Goal: Task Accomplishment & Management: Complete application form

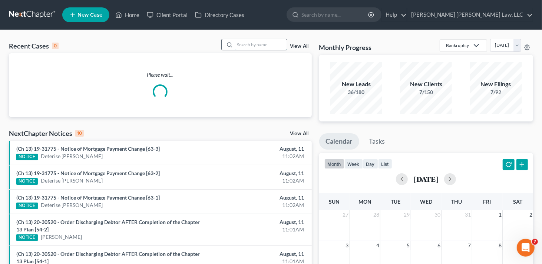
click at [252, 41] on input "search" at bounding box center [261, 44] width 52 height 11
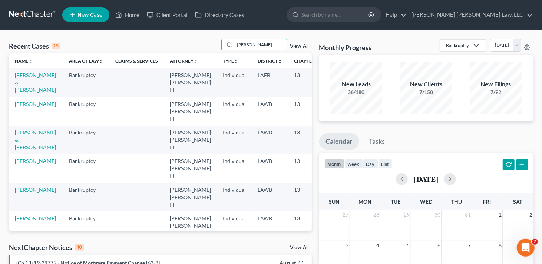
type input "mitchell"
click at [22, 107] on td "Mitchell, Jada" at bounding box center [36, 111] width 54 height 29
click at [22, 107] on link "Mitchell, Jada" at bounding box center [35, 104] width 41 height 6
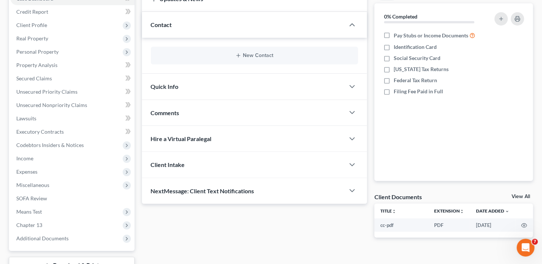
scroll to position [142, 0]
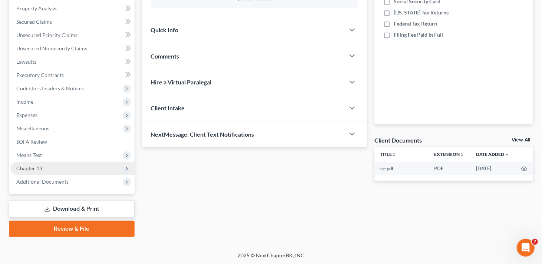
click at [31, 168] on span "Chapter 13" at bounding box center [29, 168] width 26 height 6
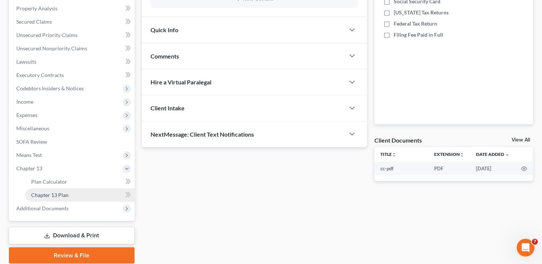
click at [58, 194] on span "Chapter 13 Plan" at bounding box center [49, 195] width 37 height 6
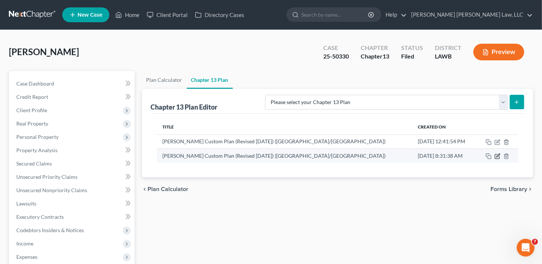
click at [496, 154] on icon "button" at bounding box center [498, 157] width 6 height 6
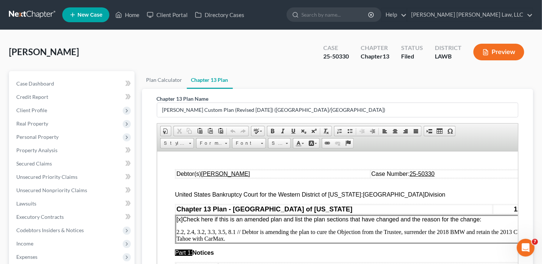
scroll to position [37, 0]
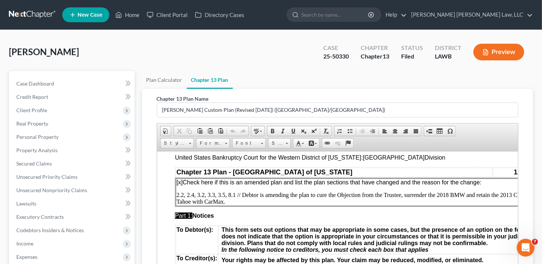
click at [186, 195] on p "2.2, 2.4, 3.2, 3.3, 3.5, 8.1 // Debtor is amending the plan to cure the Objecti…" at bounding box center [357, 198] width 362 height 13
click at [345, 195] on p "2.2, 3.2, 5.1; 8.1; 9 // Debtor is amending the plan to cure the Objection from…" at bounding box center [357, 198] width 362 height 13
click at [389, 197] on p "2.2, 3.2, 5.1; 8.1; 9 // Debtor is amending the plan to cure the Objections fro…" at bounding box center [357, 198] width 362 height 13
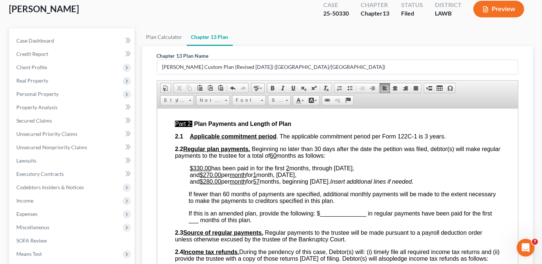
scroll to position [334, 0]
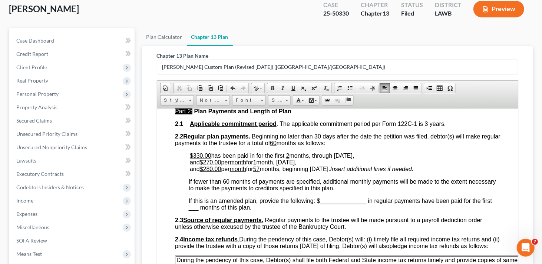
click at [210, 156] on u "$330.00" at bounding box center [201, 155] width 22 height 6
click at [320, 202] on span "If this is an amended plan, provide the following: $______________ in regular p…" at bounding box center [339, 204] width 303 height 13
click at [466, 202] on span "If this is an amended plan, provide the following: $ ​600.00 in regular payment…" at bounding box center [341, 204] width 306 height 13
click at [238, 209] on span "If this is an amended plan, provide the following: $ 600.00 in regular payments…" at bounding box center [340, 204] width 305 height 13
click at [193, 157] on span "has been paid in for the first" at bounding box center [229, 155] width 73 height 6
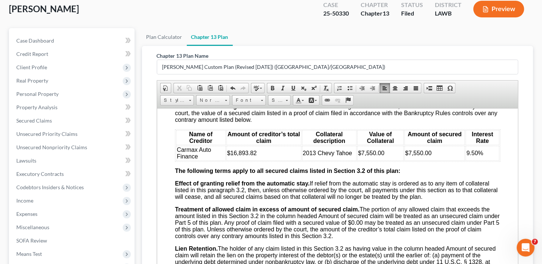
scroll to position [853, 0]
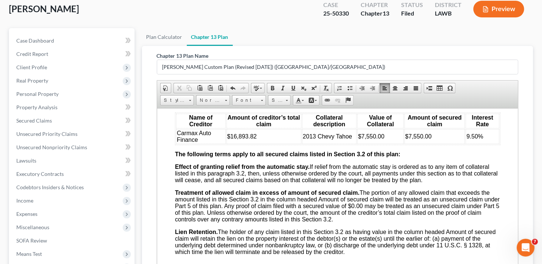
click at [387, 144] on td "$7,550.00" at bounding box center [380, 136] width 46 height 15
click at [436, 144] on td "$7,550.00" at bounding box center [434, 136] width 60 height 15
click at [267, 144] on td "$16,893.82" at bounding box center [263, 136] width 75 height 15
click at [258, 99] on link "Font" at bounding box center [249, 100] width 34 height 10
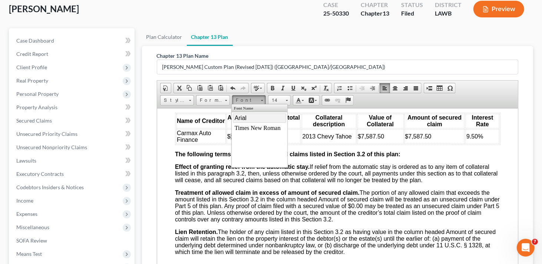
drag, startPoint x: 257, startPoint y: 115, endPoint x: 354, endPoint y: 104, distance: 97.1
click at [257, 115] on link "Arial" at bounding box center [259, 118] width 53 height 10
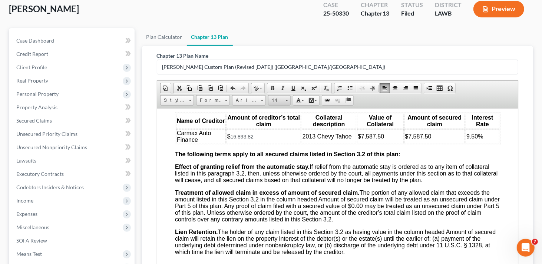
click at [286, 98] on span at bounding box center [287, 99] width 2 height 7
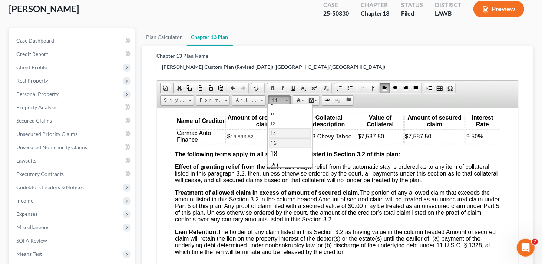
click at [281, 144] on link "16" at bounding box center [290, 143] width 42 height 10
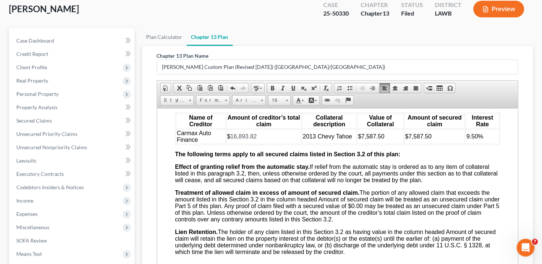
click at [276, 144] on td "$ 16,893.82" at bounding box center [263, 136] width 75 height 15
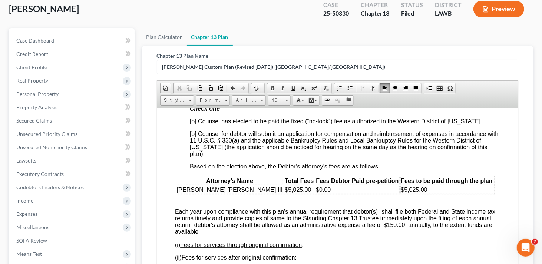
scroll to position [1484, 0]
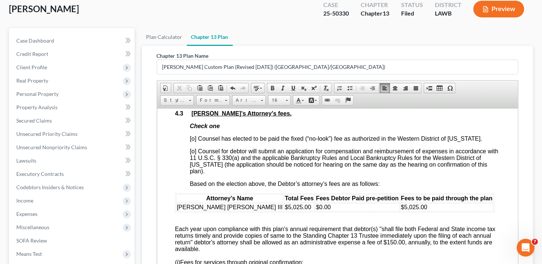
click at [195, 142] on span "[o] Counsel has elected to be paid the fixed (“no-look”) fee as authorized in t…" at bounding box center [336, 138] width 293 height 6
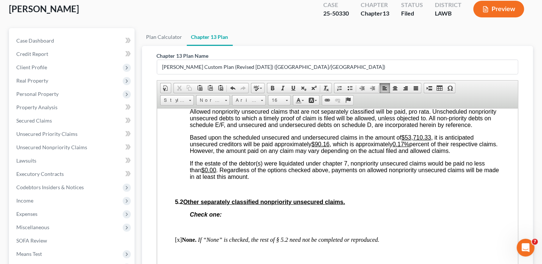
scroll to position [2003, 0]
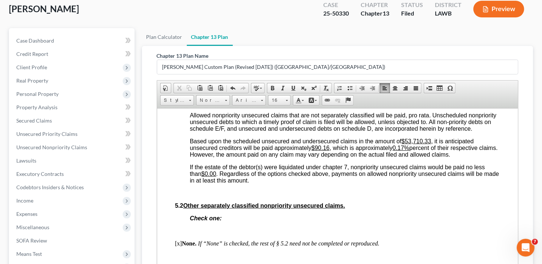
click at [329, 151] on u "$90.16" at bounding box center [320, 148] width 18 height 6
click at [409, 151] on u "0.17%" at bounding box center [400, 148] width 17 height 6
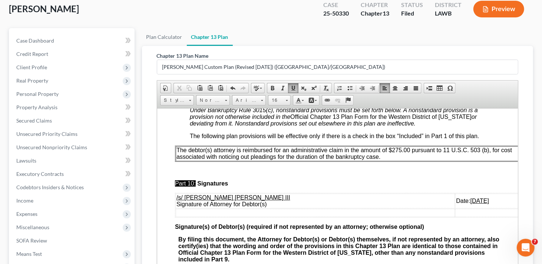
scroll to position [2523, 0]
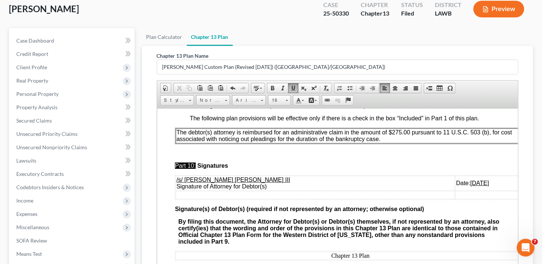
click at [396, 142] on span "The debtor(s) attorney is reimbursed for an administrative claim in the amount …" at bounding box center [344, 135] width 336 height 13
click at [195, 83] on strong "[o] None" at bounding box center [202, 79] width 24 height 6
drag, startPoint x: 385, startPoint y: 187, endPoint x: 174, endPoint y: 181, distance: 211.5
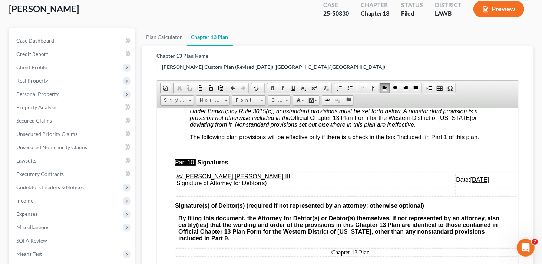
click at [470, 183] on u "08/08/2025" at bounding box center [479, 180] width 19 height 6
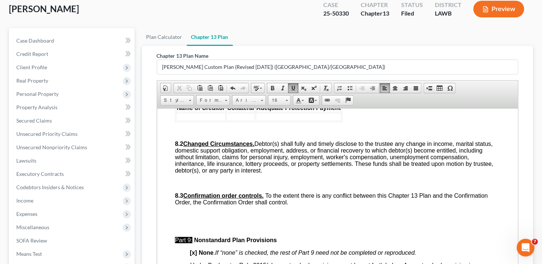
scroll to position [2337, 0]
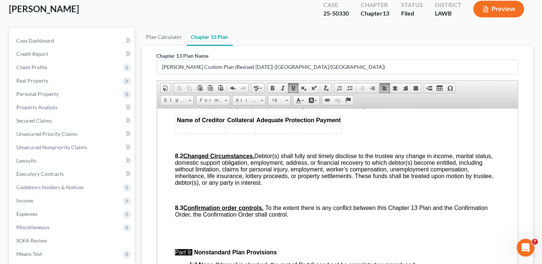
click at [188, 133] on td at bounding box center [201, 129] width 50 height 8
click at [274, 133] on td at bounding box center [299, 129] width 86 height 8
click at [231, 133] on td at bounding box center [240, 129] width 29 height 8
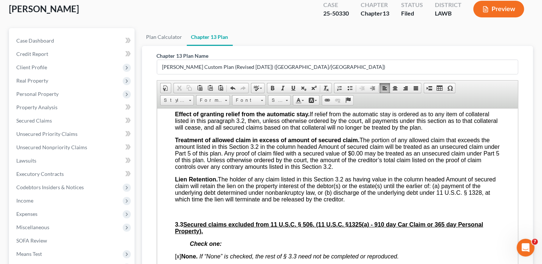
scroll to position [890, 0]
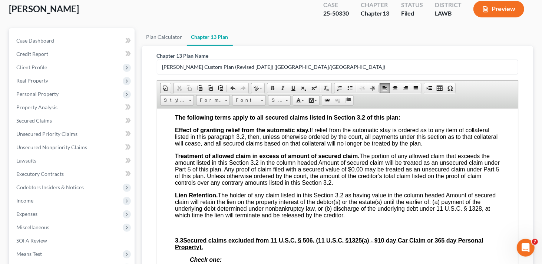
drag, startPoint x: 300, startPoint y: 121, endPoint x: 350, endPoint y: 121, distance: 50.1
click at [350, 107] on td "2013 Chevy Tahoe" at bounding box center [329, 99] width 55 height 15
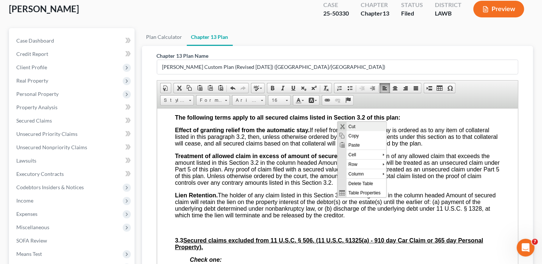
scroll to position [0, 0]
click at [358, 134] on span "Copy" at bounding box center [367, 135] width 40 height 9
copy span "2013 Chevy Tahoe"
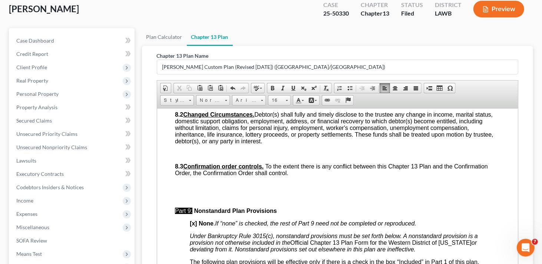
scroll to position [2374, 0]
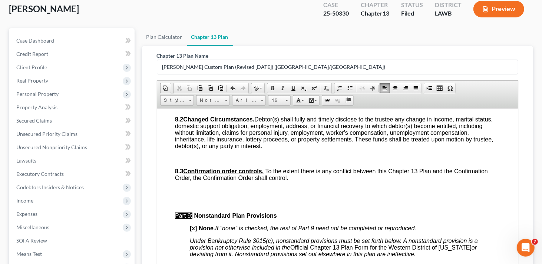
click at [236, 96] on td at bounding box center [240, 92] width 29 height 8
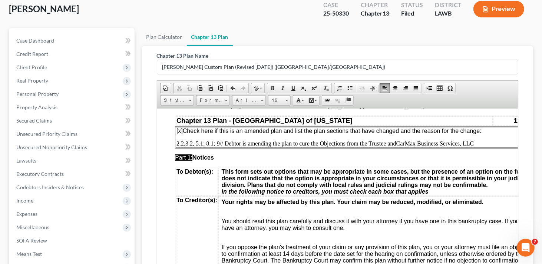
scroll to position [0, 0]
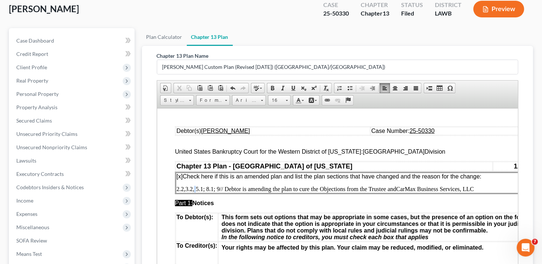
drag, startPoint x: 196, startPoint y: 188, endPoint x: 198, endPoint y: 180, distance: 8.9
click at [196, 188] on p "2.2, 3.2, 5.1; 8.1; 9 // Debtor is amending the plan to cure the Objections fro…" at bounding box center [357, 189] width 362 height 7
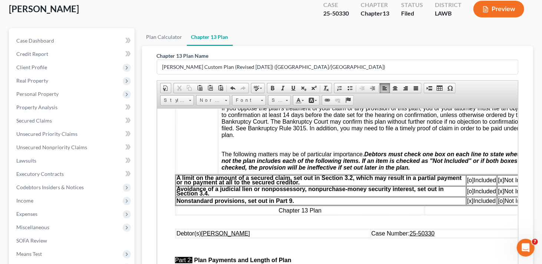
scroll to position [185, 0]
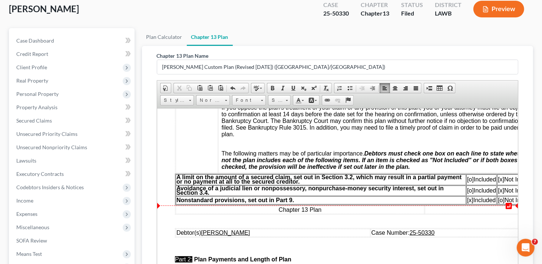
click at [469, 201] on span "[x]" at bounding box center [470, 200] width 6 height 6
click at [498, 200] on span "[o]" at bounding box center [501, 200] width 7 height 6
drag, startPoint x: 469, startPoint y: 181, endPoint x: 469, endPoint y: 159, distance: 22.3
click at [469, 181] on span "[o]" at bounding box center [470, 179] width 7 height 6
click at [501, 181] on span "[x]" at bounding box center [501, 179] width 6 height 6
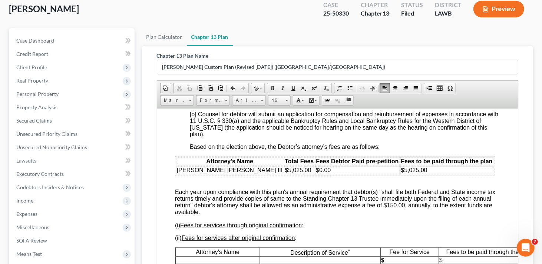
scroll to position [1558, 0]
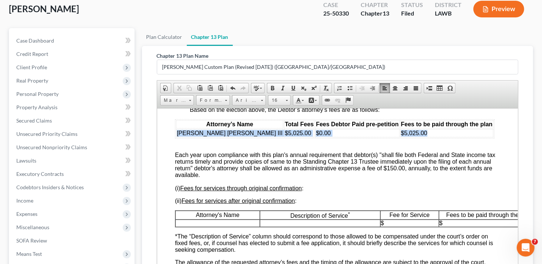
drag, startPoint x: 177, startPoint y: 164, endPoint x: 371, endPoint y: 162, distance: 194.0
click at [371, 137] on tr "E. Orum Young III $5,025.00 $0.00 $5,025.00" at bounding box center [335, 133] width 318 height 8
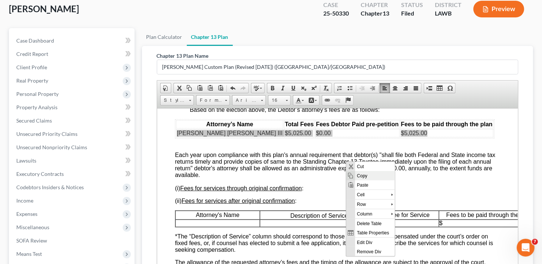
click at [360, 172] on span "Copy" at bounding box center [375, 175] width 40 height 9
copy tr "E. Orum Young III $5,025.00 $0.00 $5,025.00"
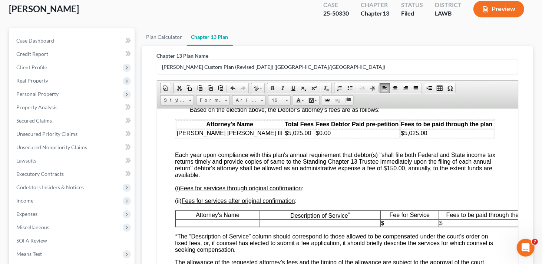
click at [195, 170] on div "Attorney’s Name Total Fees Fees Debtor Paid pre-petition Fees to be paid throug…" at bounding box center [338, 249] width 326 height 260
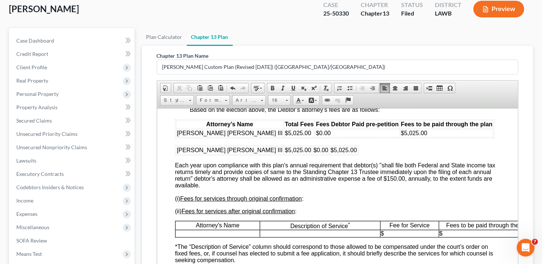
click at [195, 171] on div "Attorney’s Name Total Fees Fees Debtor Paid pre-petition Fees to be paid throug…" at bounding box center [338, 254] width 326 height 271
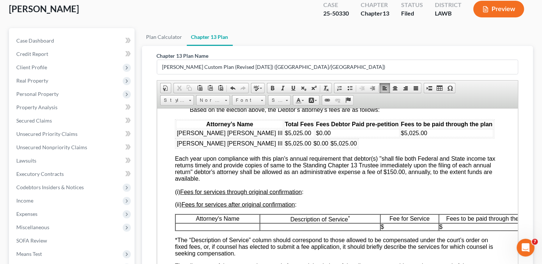
click at [285, 147] on span "$5,025.00" at bounding box center [298, 143] width 26 height 6
drag, startPoint x: 269, startPoint y: 172, endPoint x: 279, endPoint y: 159, distance: 16.4
click at [325, 147] on span "$5,025.00" at bounding box center [338, 143] width 26 height 6
click at [325, 147] on span "$250.00" at bounding box center [336, 143] width 22 height 6
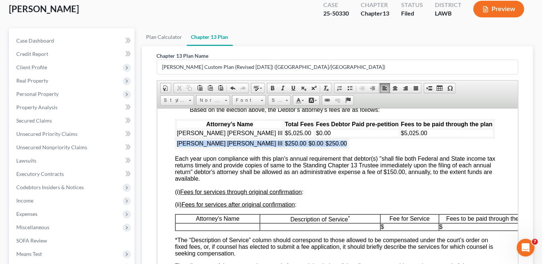
drag, startPoint x: 174, startPoint y: 175, endPoint x: 286, endPoint y: 172, distance: 112.8
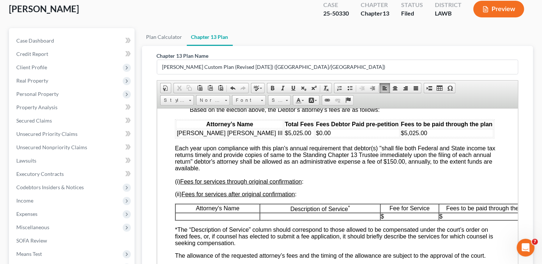
click at [322, 208] on div "Attorney’s Name Total Fees Fees Debtor Paid pre-petition Fees to be paid throug…" at bounding box center [338, 246] width 326 height 254
click at [334, 211] on div "Attorney’s Name Total Fees Fees Debtor Paid pre-petition Fees to be paid throug…" at bounding box center [338, 246] width 326 height 254
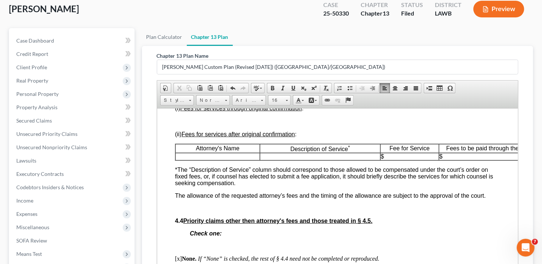
scroll to position [1632, 0]
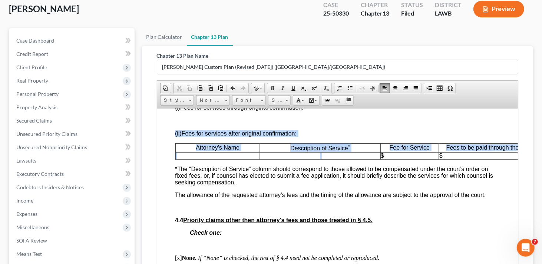
drag, startPoint x: 174, startPoint y: 175, endPoint x: 270, endPoint y: 188, distance: 97.7
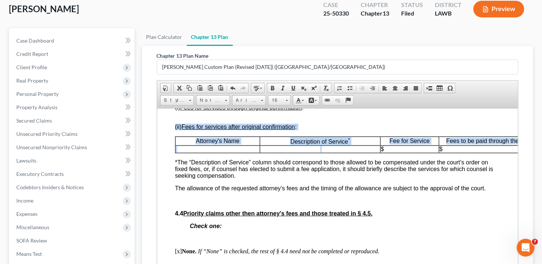
drag, startPoint x: 171, startPoint y: 168, endPoint x: 502, endPoint y: 182, distance: 330.8
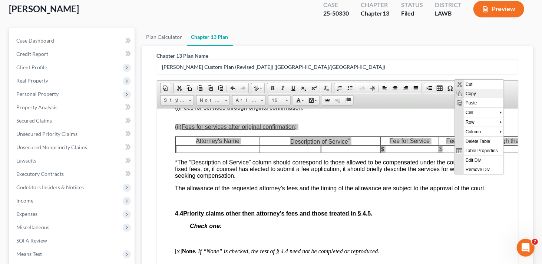
click at [476, 91] on span "Copy" at bounding box center [484, 93] width 40 height 9
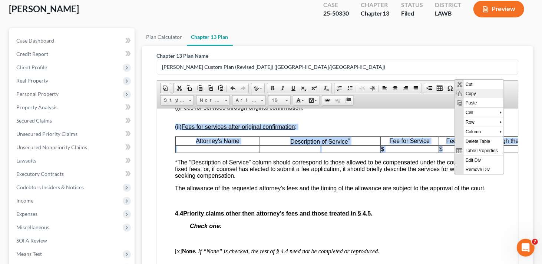
copy div "(ii) Fees for services after original confirmation : Attorney's Name Descriptio…"
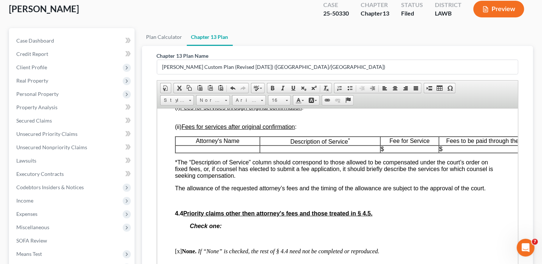
click at [181, 149] on div "Attorney’s Name Total Fees Fees Debtor Paid pre-petition Fees to be paid throug…" at bounding box center [338, 175] width 326 height 260
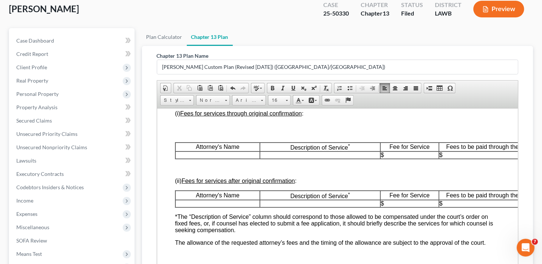
click at [191, 157] on div "Attorney’s Name Total Fees Fees Debtor Paid pre-petition Fees to be paid throug…" at bounding box center [338, 202] width 326 height 315
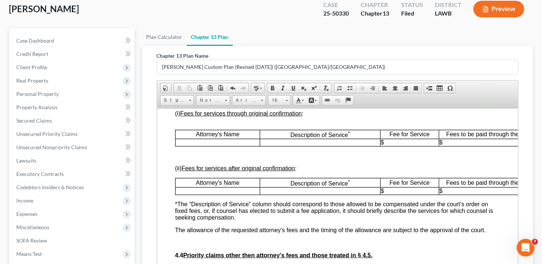
click at [213, 146] on p at bounding box center [217, 142] width 84 height 7
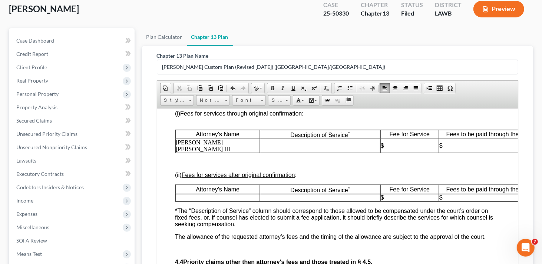
click at [284, 149] on p at bounding box center [320, 145] width 120 height 7
click at [398, 149] on p "$" at bounding box center [410, 145] width 58 height 7
click at [449, 149] on p "$" at bounding box center [488, 145] width 99 height 7
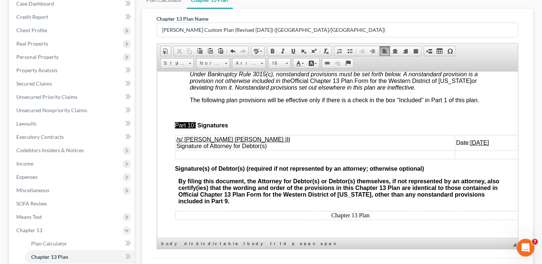
scroll to position [168, 0]
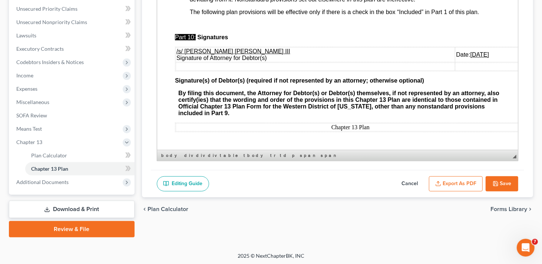
click at [457, 183] on button "Export as PDF" at bounding box center [456, 185] width 54 height 16
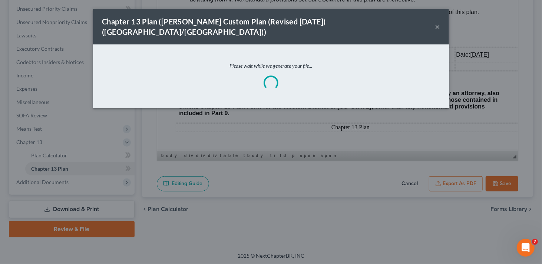
scroll to position [2580, 0]
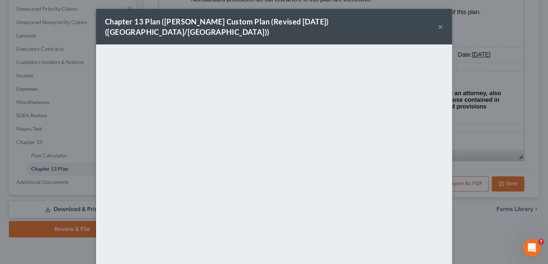
click at [440, 22] on div "Chapter 13 Plan (E. Orum Custom Plan (Revised 12/1/2021) (Alexandria/Monroe)) ×" at bounding box center [274, 27] width 356 height 36
click at [440, 22] on button "×" at bounding box center [440, 26] width 5 height 9
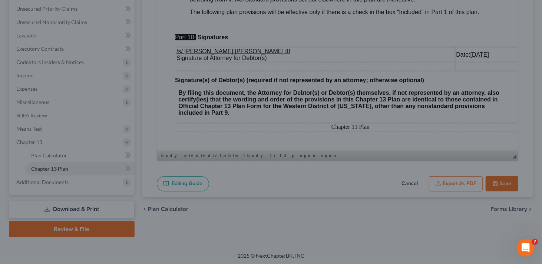
scroll to position [2601, 0]
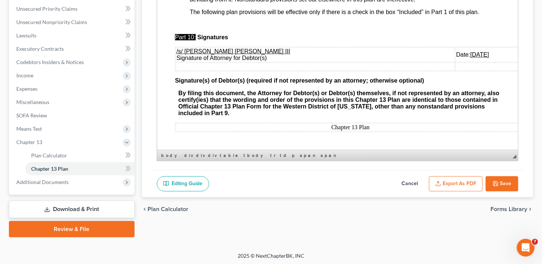
click at [509, 182] on button "Save" at bounding box center [502, 185] width 33 height 16
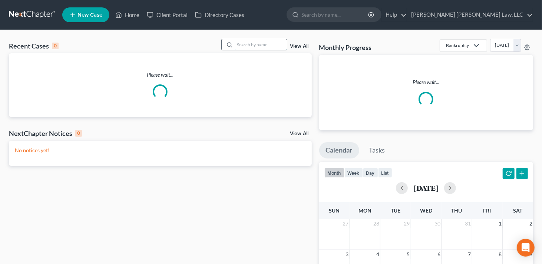
click at [246, 42] on input "search" at bounding box center [261, 44] width 52 height 11
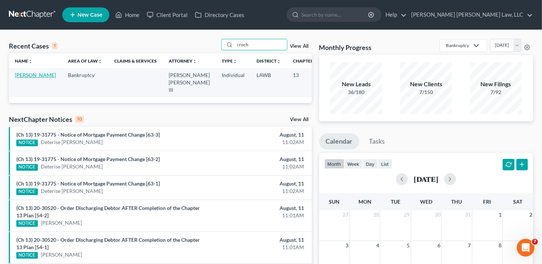
type input "croch"
click at [26, 76] on link "[PERSON_NAME]" at bounding box center [35, 75] width 41 height 6
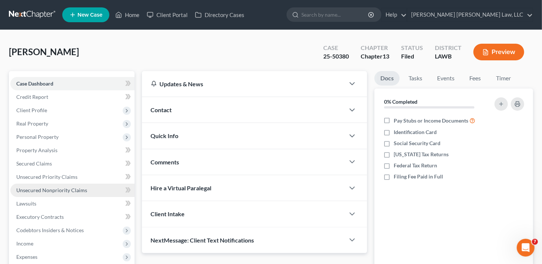
scroll to position [111, 0]
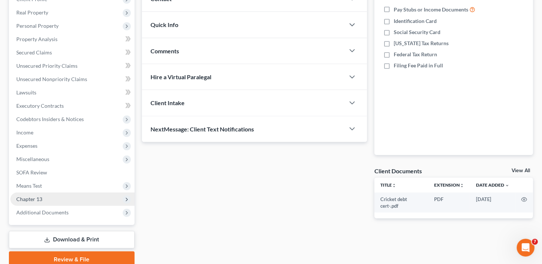
click at [38, 199] on span "Chapter 13" at bounding box center [29, 199] width 26 height 6
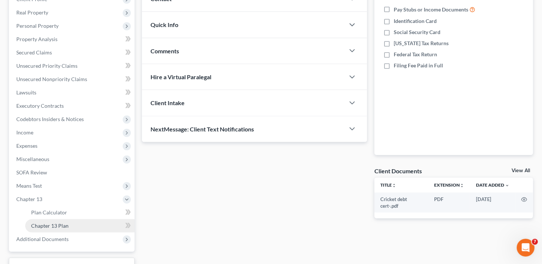
click at [55, 222] on link "Chapter 13 Plan" at bounding box center [79, 226] width 109 height 13
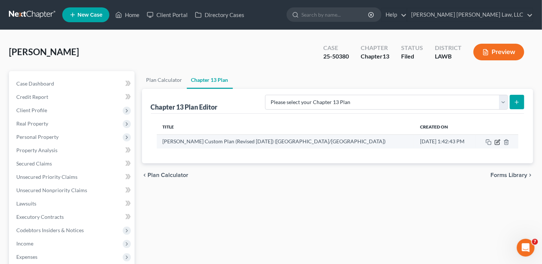
click at [496, 141] on icon "button" at bounding box center [497, 142] width 4 height 4
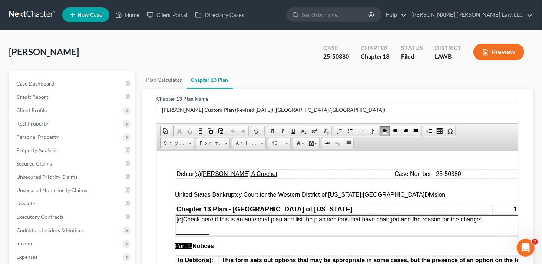
click at [179, 220] on span "[o]" at bounding box center [179, 219] width 7 height 6
click at [498, 220] on p "[x ] Check here if this is an amended plan and list the plan sections that have…" at bounding box center [357, 219] width 362 height 7
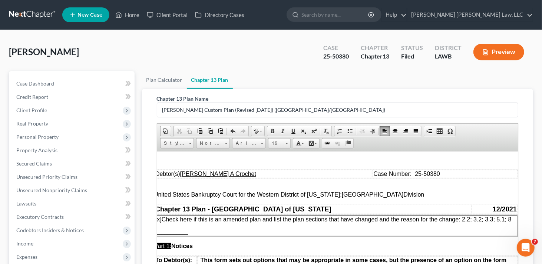
scroll to position [0, 23]
click at [190, 236] on p "___________" at bounding box center [336, 232] width 362 height 7
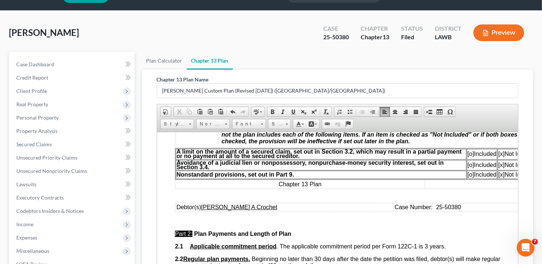
scroll to position [223, 0]
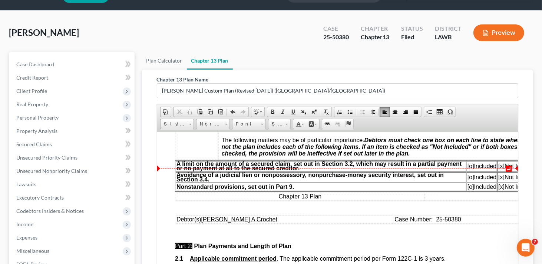
click at [469, 169] on span "[o]" at bounding box center [470, 166] width 7 height 6
click at [500, 169] on span "[x]" at bounding box center [501, 166] width 6 height 6
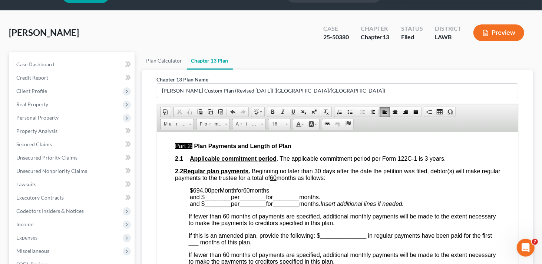
scroll to position [334, 0]
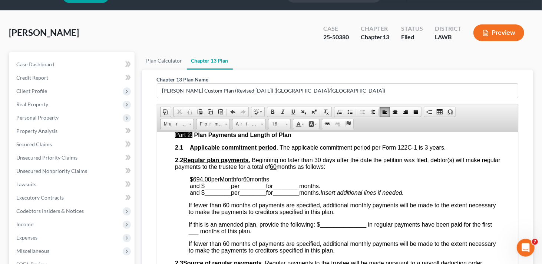
click at [320, 232] on span "If this is an amended plan, provide the following: $______________ in regular p…" at bounding box center [339, 227] width 303 height 13
click at [217, 234] on span "If this is an amended plan, provide the following: $ 1,388.00 in regular paymen…" at bounding box center [342, 227] width 308 height 13
drag, startPoint x: 255, startPoint y: 188, endPoint x: 267, endPoint y: 149, distance: 40.7
click at [250, 183] on u "60" at bounding box center [246, 179] width 7 height 6
click at [206, 189] on span "________" at bounding box center [217, 186] width 26 height 6
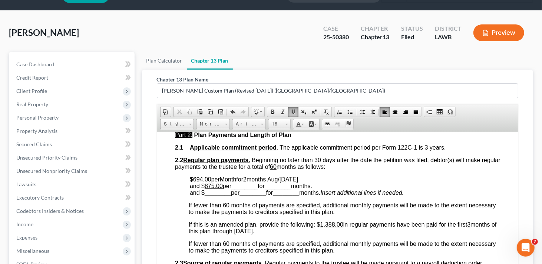
click at [235, 189] on span "________" at bounding box center [244, 186] width 26 height 6
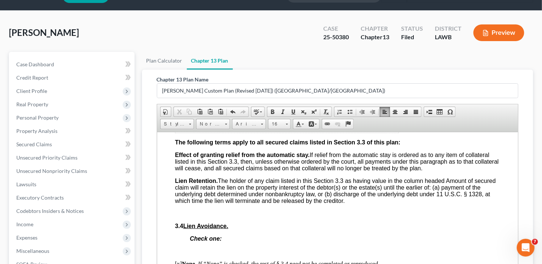
scroll to position [927, 0]
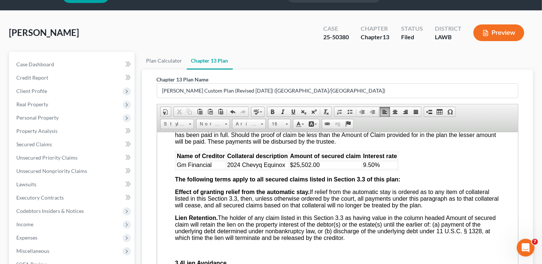
click at [325, 169] on td "$25,502.00" at bounding box center [325, 165] width 72 height 8
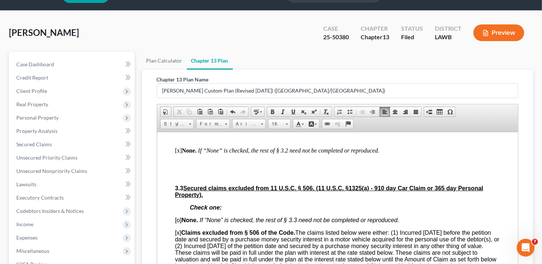
scroll to position [779, 0]
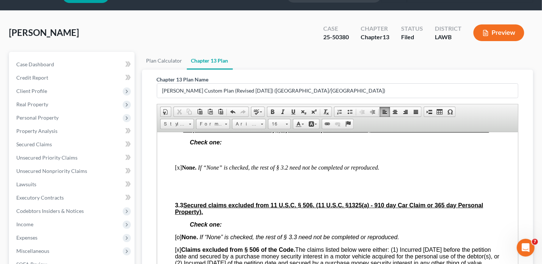
click at [179, 171] on p "[x] None. If “None” is checked, the rest of § 3.2 need not be completed or repr…" at bounding box center [338, 167] width 326 height 7
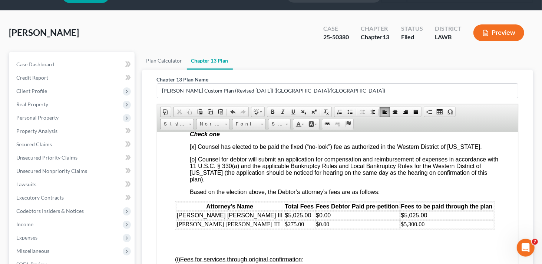
scroll to position [1335, 0]
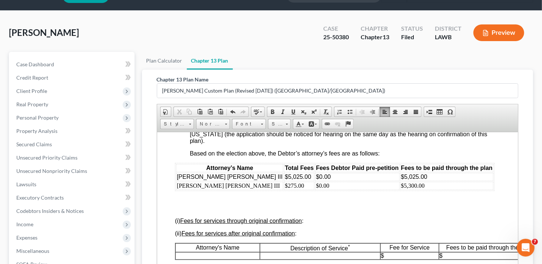
click at [284, 190] on td "$275.00" at bounding box center [299, 186] width 30 height 8
click at [400, 190] on td "$5,300.00" at bounding box center [446, 186] width 93 height 8
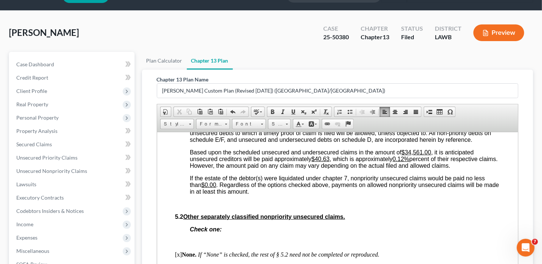
scroll to position [1818, 0]
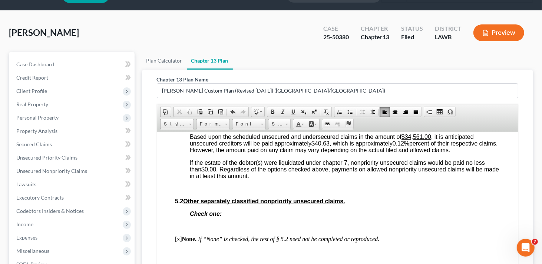
click at [329, 147] on u "$40.63" at bounding box center [320, 143] width 18 height 6
click at [411, 147] on u "0.12%" at bounding box center [404, 143] width 17 height 6
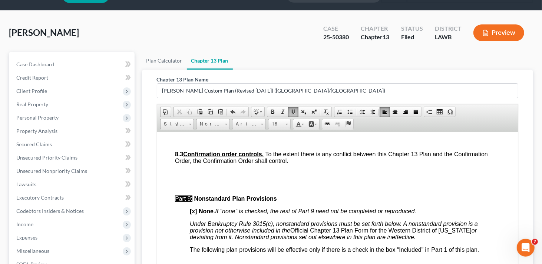
scroll to position [2189, 0]
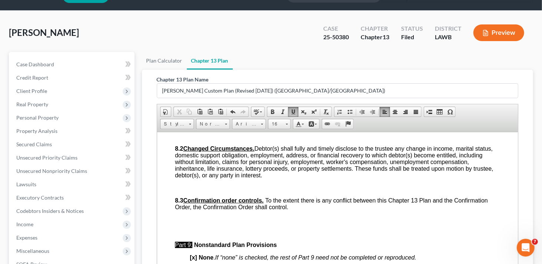
drag, startPoint x: 190, startPoint y: 186, endPoint x: 212, endPoint y: 180, distance: 23.1
click at [190, 139] on p at bounding box center [345, 136] width 311 height 7
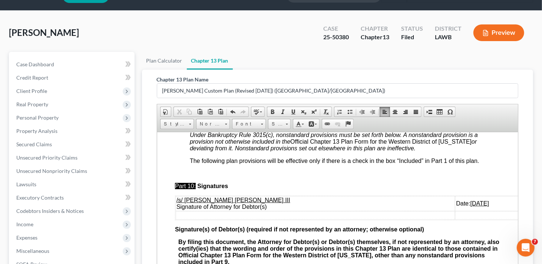
scroll to position [2385, 0]
click at [470, 200] on u "[DATE]" at bounding box center [479, 203] width 19 height 6
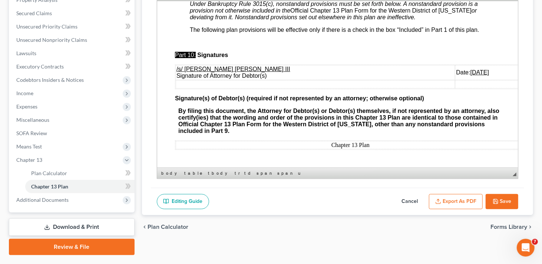
scroll to position [168, 0]
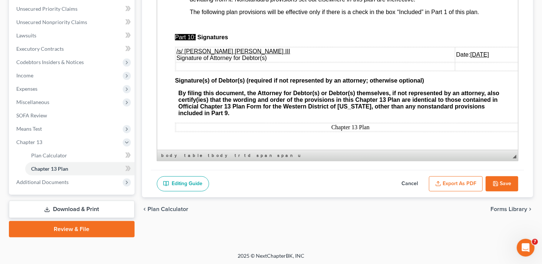
click at [509, 181] on button "Save" at bounding box center [502, 185] width 33 height 16
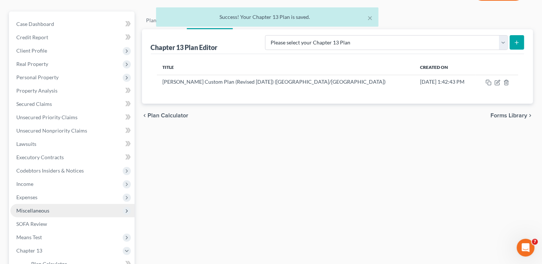
scroll to position [57, 0]
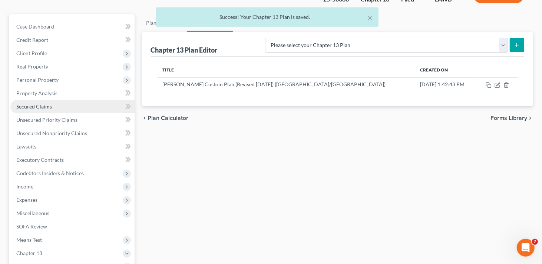
click at [47, 107] on span "Secured Claims" at bounding box center [34, 106] width 36 height 6
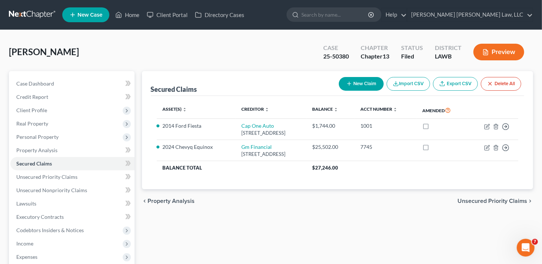
click at [367, 83] on button "New Claim" at bounding box center [361, 84] width 45 height 14
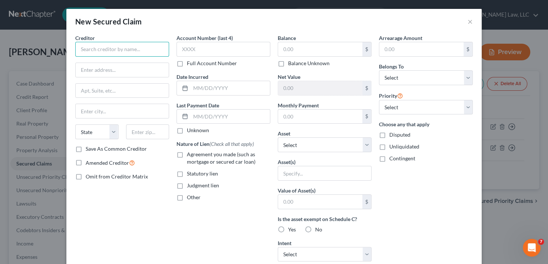
click at [109, 52] on input "text" at bounding box center [122, 49] width 94 height 15
type input "E"
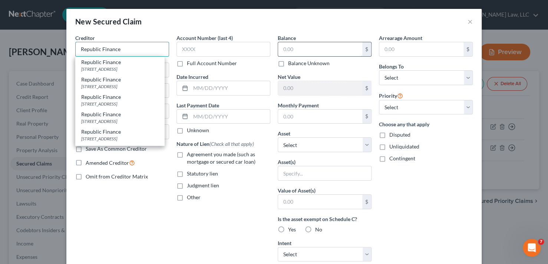
type input "Republic Finance"
click at [305, 49] on input "text" at bounding box center [320, 49] width 84 height 14
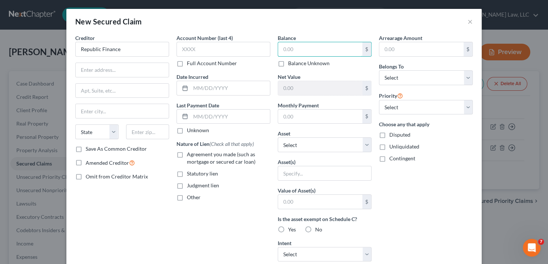
paste input "$8,546.11"
type input "8,546.11"
click at [297, 118] on input "text" at bounding box center [320, 117] width 84 height 14
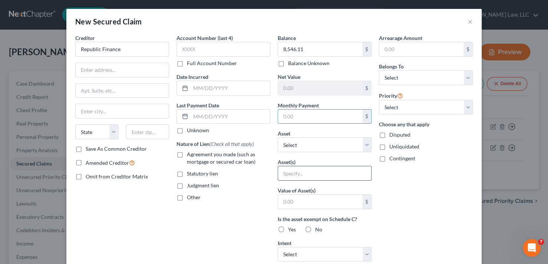
click at [286, 175] on input "text" at bounding box center [324, 174] width 93 height 14
type input "Movables"
click at [293, 200] on input "text" at bounding box center [320, 202] width 84 height 14
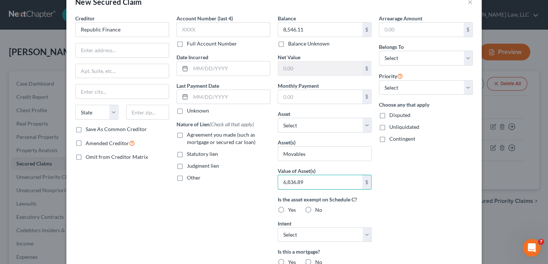
scroll to position [37, 0]
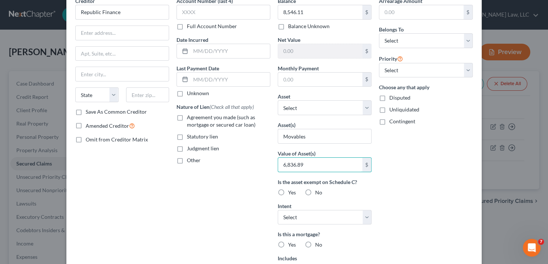
type input "6,836.89"
click at [315, 192] on label "No" at bounding box center [318, 192] width 7 height 7
click at [318, 192] on input "No" at bounding box center [320, 191] width 5 height 5
radio input "true"
click at [314, 213] on select "Select Surrender Redeem Reaffirm Avoid Other" at bounding box center [325, 217] width 94 height 15
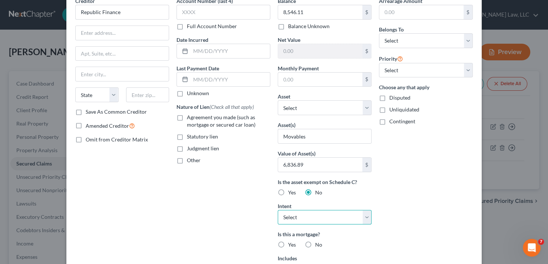
select select "2"
click at [278, 210] on select "Select Surrender Redeem Reaffirm Avoid Other" at bounding box center [325, 217] width 94 height 15
click at [453, 37] on select "Select Debtor 1 Only Debtor 2 Only Debtor 1 And Debtor 2 Only At Least One Of T…" at bounding box center [426, 40] width 94 height 15
select select "0"
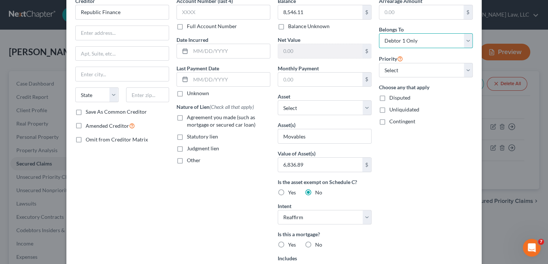
click at [379, 33] on select "Select Debtor 1 Only Debtor 2 Only Debtor 1 And Debtor 2 Only At Least One Of T…" at bounding box center [426, 40] width 94 height 15
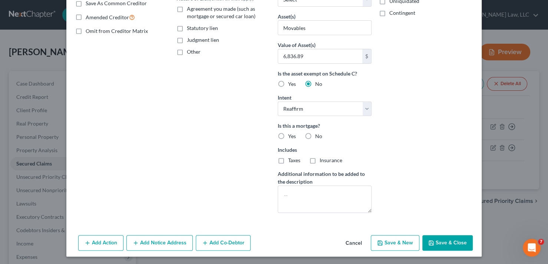
click at [452, 242] on button "Save & Close" at bounding box center [448, 244] width 50 height 16
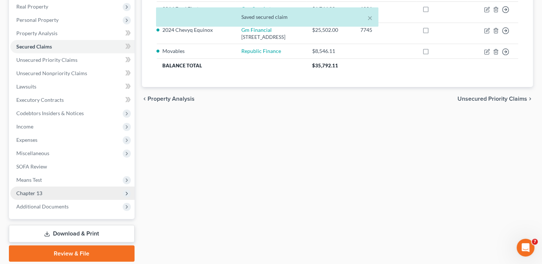
scroll to position [142, 0]
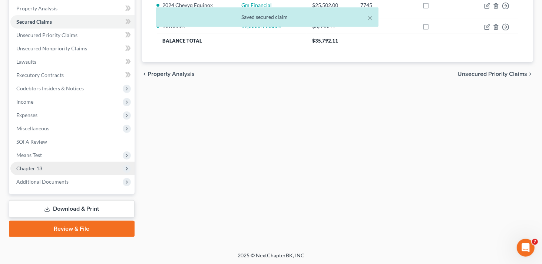
click at [46, 169] on span "Chapter 13" at bounding box center [72, 168] width 124 height 13
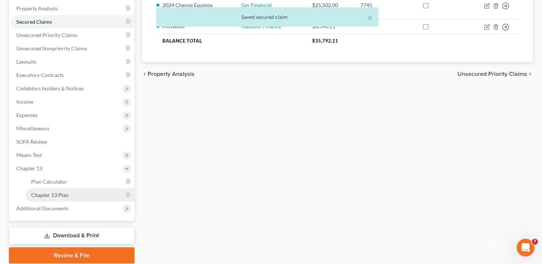
click at [58, 194] on span "Chapter 13 Plan" at bounding box center [49, 195] width 37 height 6
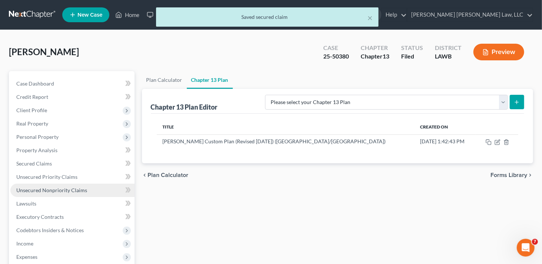
scroll to position [111, 0]
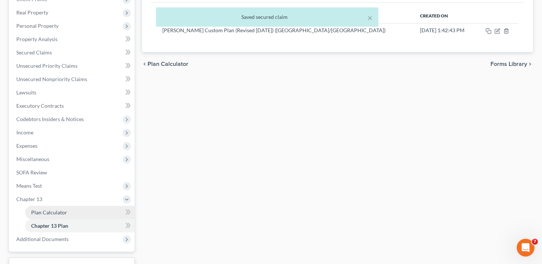
click at [52, 217] on link "Plan Calculator" at bounding box center [79, 212] width 109 height 13
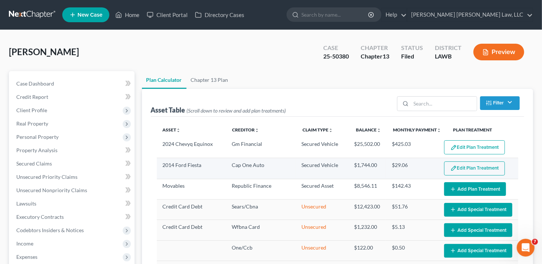
select select "59"
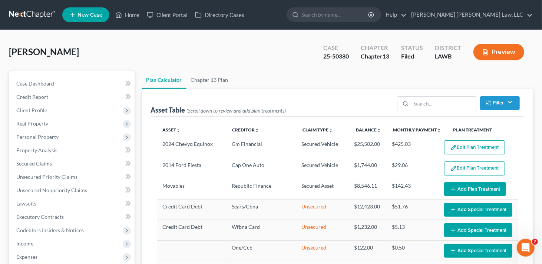
scroll to position [37, 0]
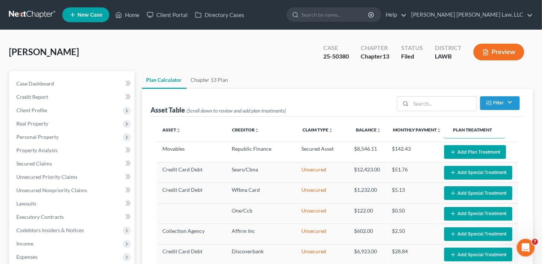
select select "59"
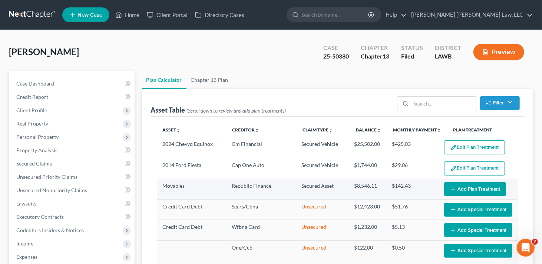
click at [469, 188] on button "Add Plan Treatment" at bounding box center [475, 190] width 62 height 14
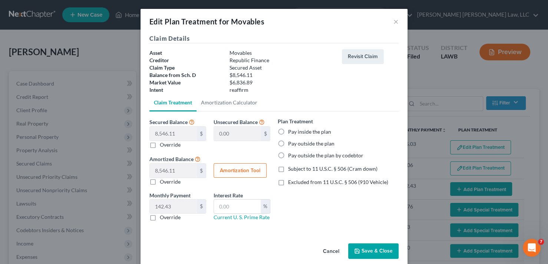
click at [288, 131] on label "Pay inside the plan" at bounding box center [309, 131] width 43 height 7
click at [291, 131] on input "Pay inside the plan" at bounding box center [293, 130] width 5 height 5
radio input "true"
click at [231, 203] on input "text" at bounding box center [237, 207] width 47 height 14
type input "7.5"
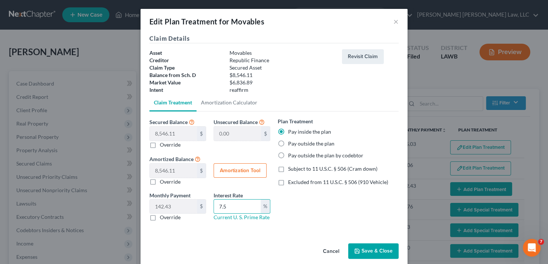
click at [371, 249] on button "Save & Close" at bounding box center [373, 252] width 50 height 16
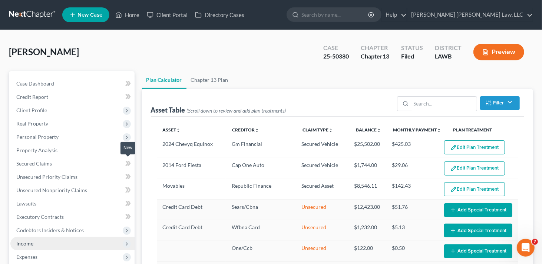
scroll to position [148, 0]
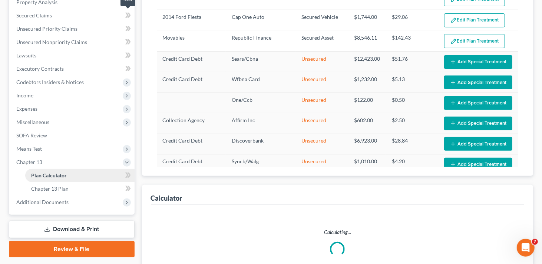
select select "59"
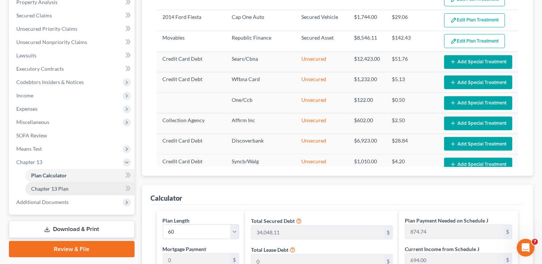
click at [56, 188] on span "Chapter 13 Plan" at bounding box center [49, 189] width 37 height 6
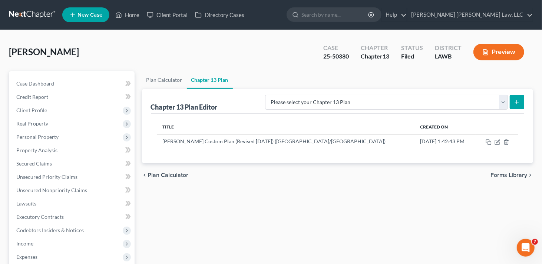
click at [515, 102] on icon "submit" at bounding box center [517, 102] width 6 height 6
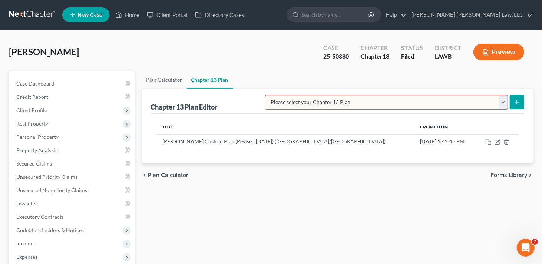
click at [515, 102] on icon "submit" at bounding box center [517, 102] width 6 height 6
click at [504, 100] on select "Please select your Chapter 13 Plan [PERSON_NAME] Custom Plan (Revised [DATE]) […" at bounding box center [386, 102] width 243 height 15
select select "1"
click at [344, 95] on select "Please select your Chapter 13 Plan [PERSON_NAME] Custom Plan (Revised [DATE]) […" at bounding box center [386, 102] width 243 height 15
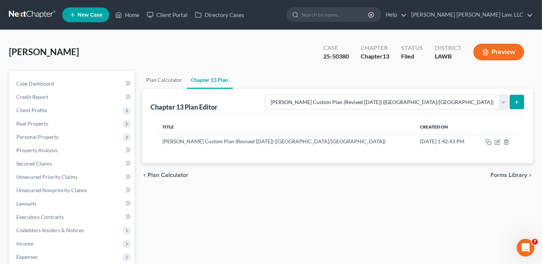
click at [520, 98] on button "submit" at bounding box center [517, 102] width 14 height 14
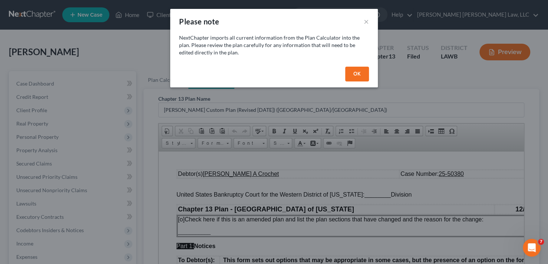
click at [351, 78] on button "OK" at bounding box center [357, 74] width 24 height 15
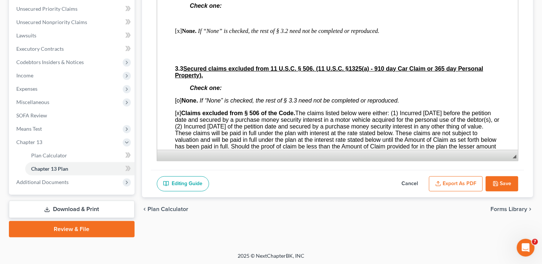
scroll to position [742, 0]
click at [408, 177] on button "Cancel" at bounding box center [410, 185] width 33 height 16
select select "1"
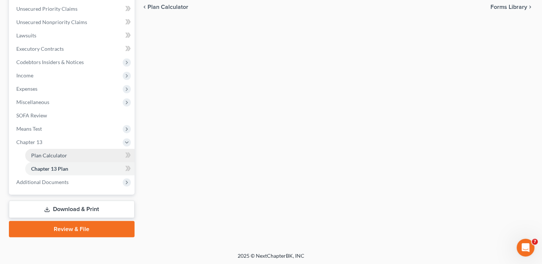
click at [45, 157] on span "Plan Calculator" at bounding box center [49, 155] width 36 height 6
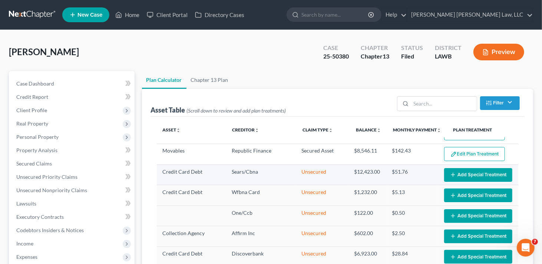
scroll to position [37, 0]
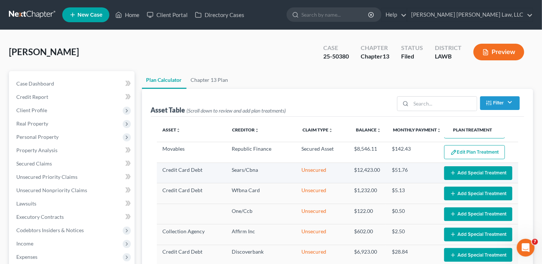
select select "59"
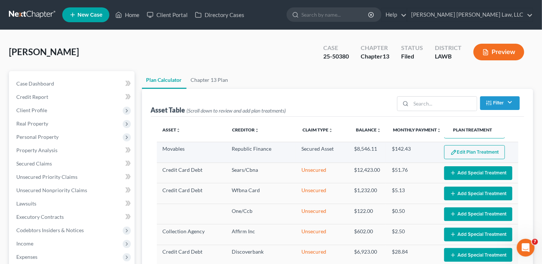
click at [463, 152] on button "Edit Plan Treatment" at bounding box center [474, 152] width 61 height 14
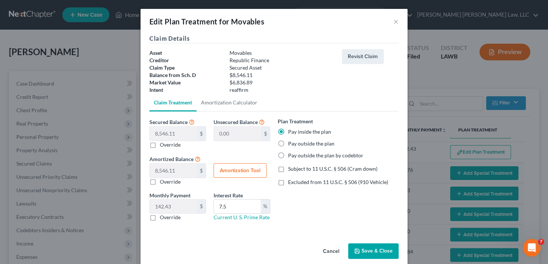
click at [288, 170] on label "Subject to 11 U.S.C. § 506 (Cram down)" at bounding box center [332, 168] width 89 height 7
click at [291, 170] on input "Subject to 11 U.S.C. § 506 (Cram down)" at bounding box center [293, 167] width 5 height 5
checkbox input "true"
click at [383, 250] on button "Save & Close" at bounding box center [373, 252] width 50 height 16
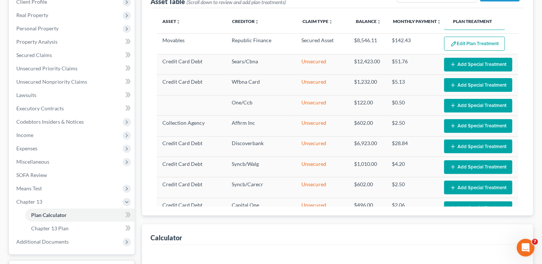
scroll to position [185, 0]
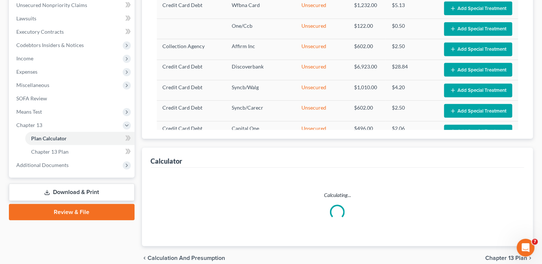
select select "59"
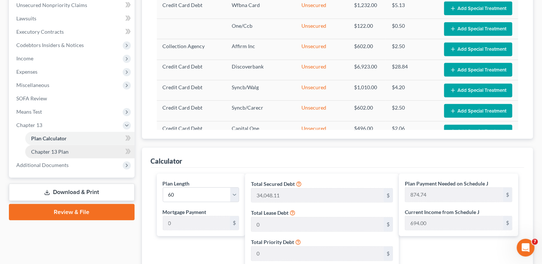
click at [57, 152] on span "Chapter 13 Plan" at bounding box center [49, 152] width 37 height 6
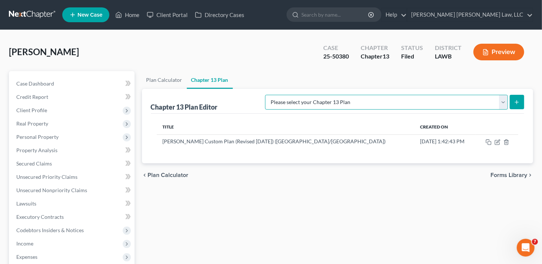
click at [503, 103] on select "Please select your Chapter 13 Plan [PERSON_NAME] Custom Plan (Revised [DATE]) […" at bounding box center [386, 102] width 243 height 15
select select "1"
click at [344, 95] on select "Please select your Chapter 13 Plan [PERSON_NAME] Custom Plan (Revised [DATE]) […" at bounding box center [386, 102] width 243 height 15
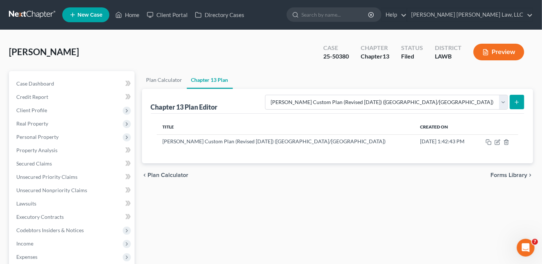
click at [514, 100] on icon "submit" at bounding box center [517, 102] width 6 height 6
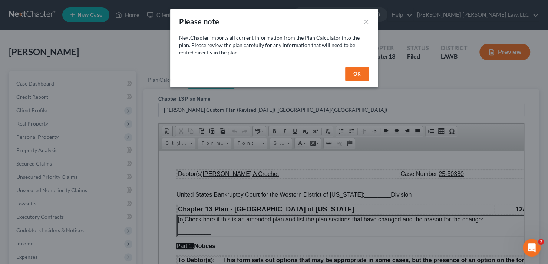
click at [357, 74] on button "OK" at bounding box center [357, 74] width 24 height 15
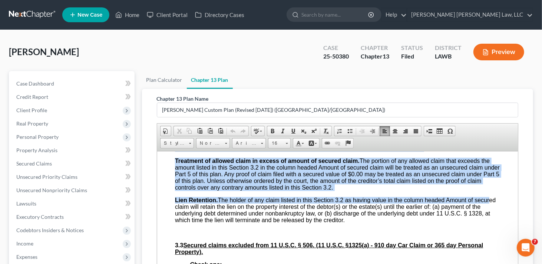
scroll to position [965, 0]
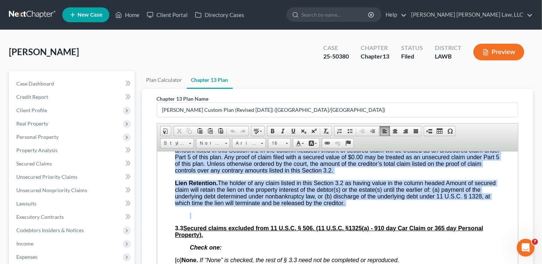
drag, startPoint x: 174, startPoint y: 204, endPoint x: 191, endPoint y: 232, distance: 32.3
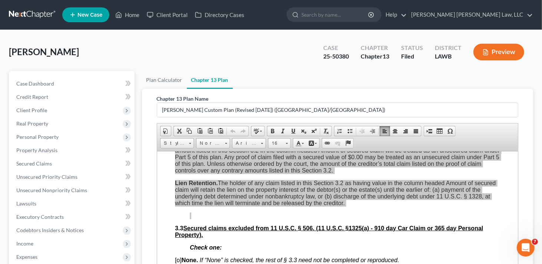
scroll to position [0, 0]
click at [237, 235] on span "Paste" at bounding box center [242, 239] width 39 height 9
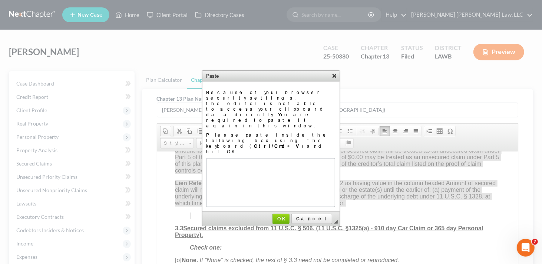
click at [335, 78] on link "X" at bounding box center [334, 75] width 7 height 7
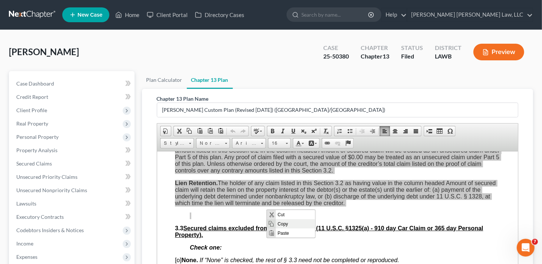
drag, startPoint x: 289, startPoint y: 224, endPoint x: 480, endPoint y: 287, distance: 201.3
click at [289, 224] on span "Copy" at bounding box center [295, 224] width 39 height 9
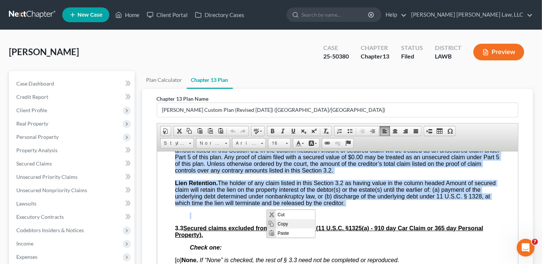
copy body "[l] Ipsu. Do “Sita” co adipisc, eli sedd ei § 3.4 temp inc ut laboreetd ma aliq…"
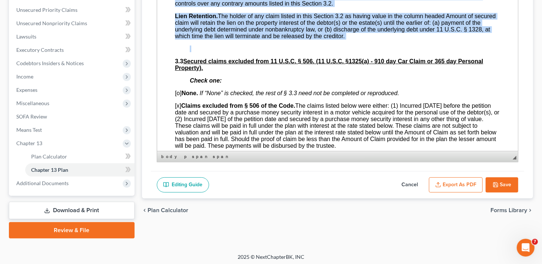
scroll to position [168, 0]
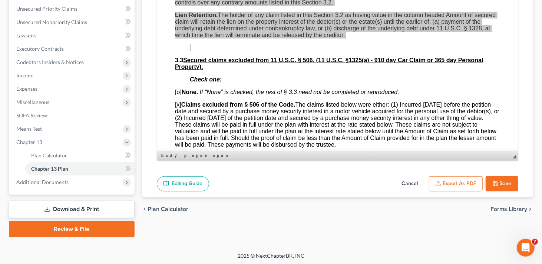
click at [405, 184] on button "Cancel" at bounding box center [410, 185] width 33 height 16
select select "1"
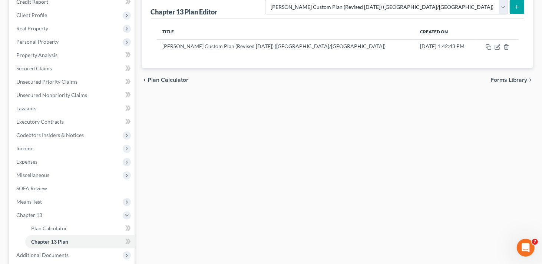
scroll to position [20, 0]
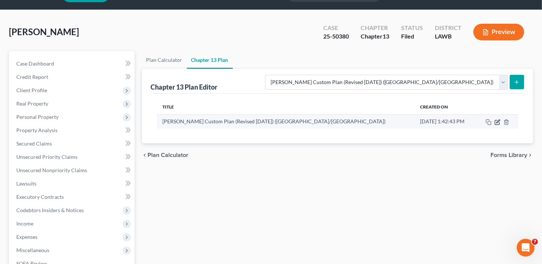
click at [497, 121] on icon "button" at bounding box center [498, 122] width 6 height 6
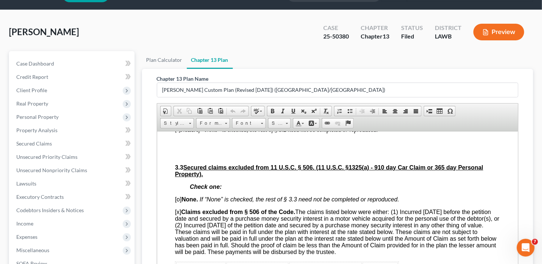
scroll to position [779, 0]
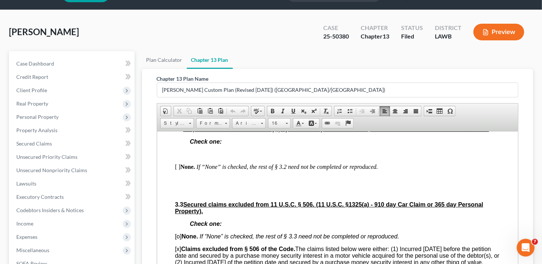
click at [176, 170] on p "[ ] None. If “None” is checked, the rest of § 3.2 need not be completed or repr…" at bounding box center [338, 167] width 326 height 7
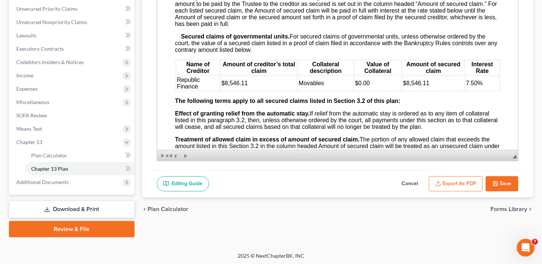
scroll to position [853, 0]
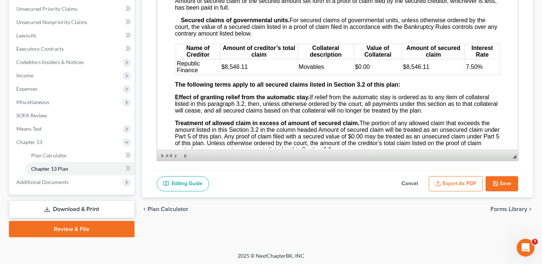
click at [371, 75] on td "$0.00" at bounding box center [377, 67] width 47 height 15
click at [433, 75] on td "$8,546.11" at bounding box center [433, 67] width 62 height 15
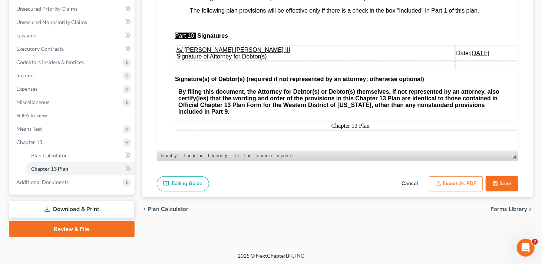
scroll to position [2641, 0]
click at [463, 181] on button "Export as PDF" at bounding box center [456, 185] width 54 height 16
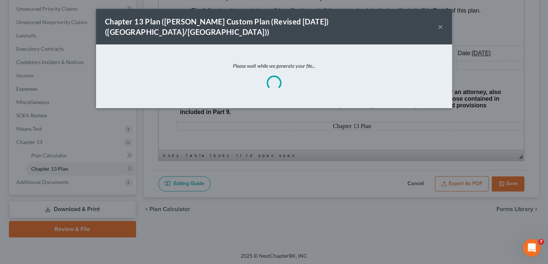
scroll to position [2620, 0]
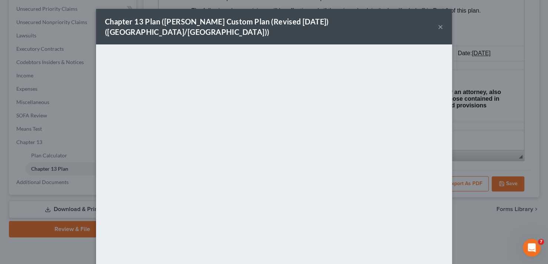
click at [438, 22] on button "×" at bounding box center [440, 26] width 5 height 9
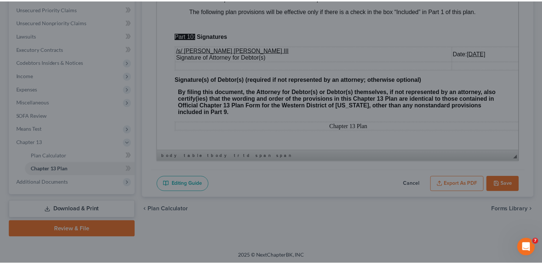
scroll to position [2641, 0]
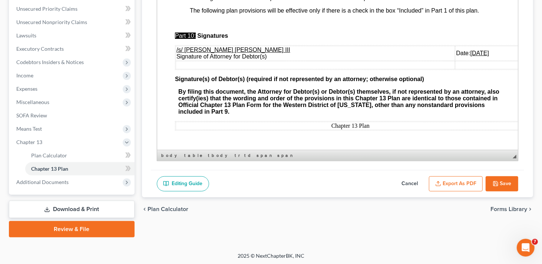
click at [505, 179] on button "Save" at bounding box center [502, 185] width 33 height 16
select select "1"
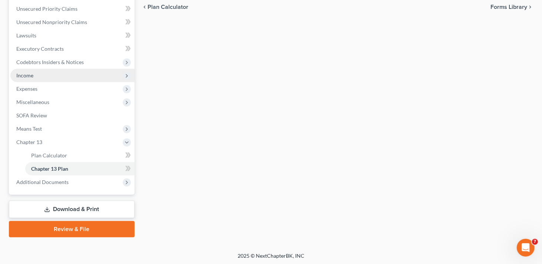
click at [34, 76] on span "Income" at bounding box center [72, 75] width 124 height 13
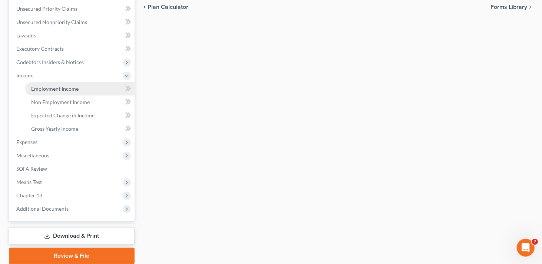
click at [42, 87] on span "Employment Income" at bounding box center [54, 89] width 47 height 6
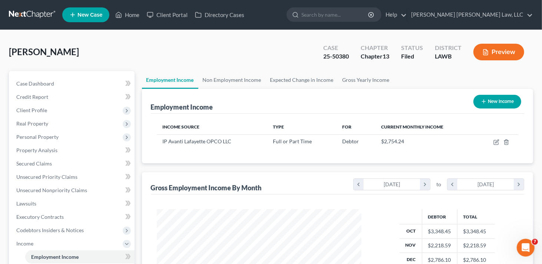
scroll to position [132, 220]
click at [236, 79] on link "Non Employment Income" at bounding box center [232, 80] width 68 height 18
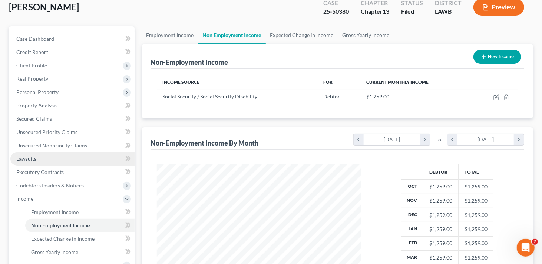
scroll to position [111, 0]
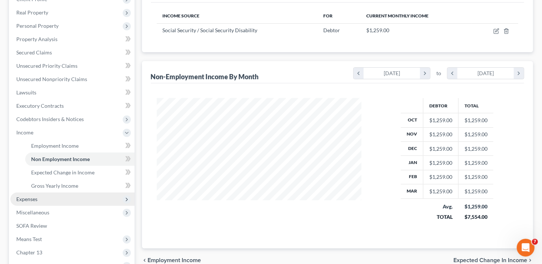
click at [46, 201] on span "Expenses" at bounding box center [72, 199] width 124 height 13
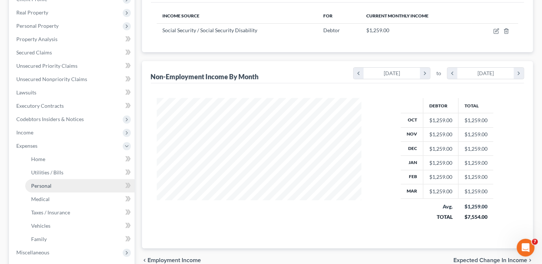
click at [50, 186] on span "Personal" at bounding box center [41, 186] width 20 height 6
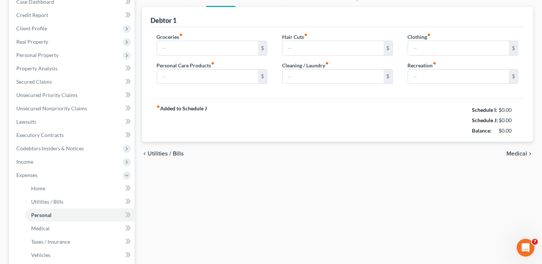
type input "458.00"
type input "48.00"
type input "0.00"
type input "30.00"
type input "87.00"
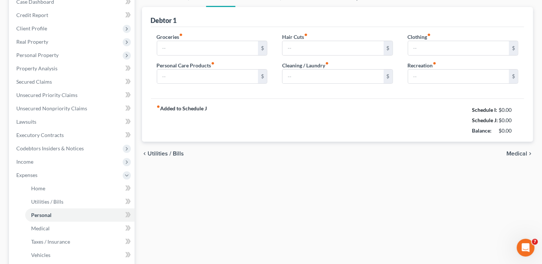
type input "0.00"
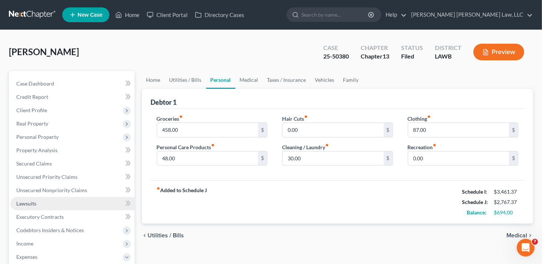
scroll to position [74, 0]
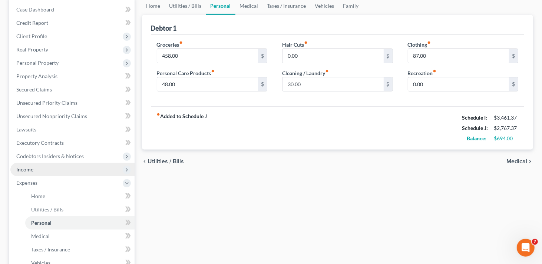
click at [47, 170] on span "Income" at bounding box center [72, 169] width 124 height 13
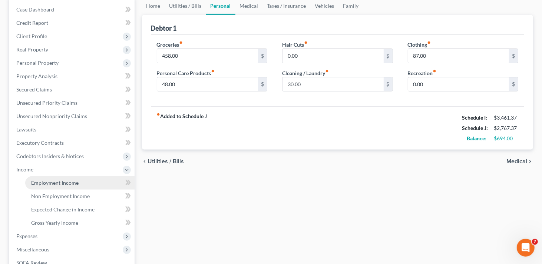
click at [49, 185] on span "Employment Income" at bounding box center [54, 183] width 47 height 6
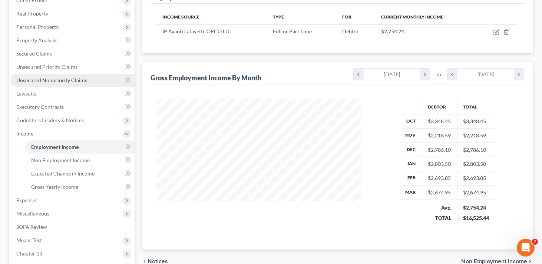
scroll to position [148, 0]
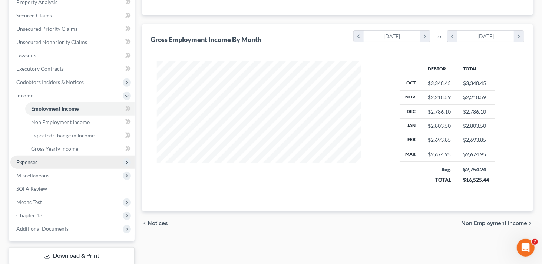
click at [41, 166] on span "Expenses" at bounding box center [72, 162] width 124 height 13
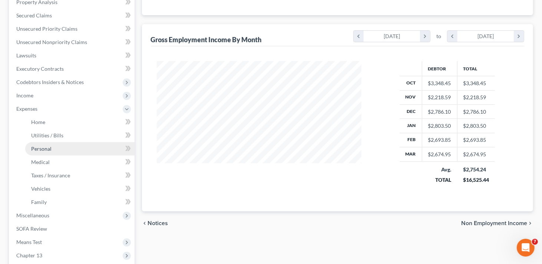
click at [52, 152] on link "Personal" at bounding box center [79, 148] width 109 height 13
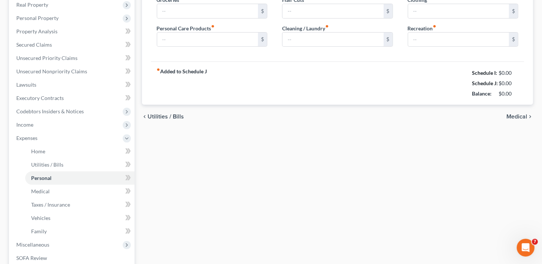
type input "458.00"
type input "48.00"
type input "0.00"
type input "30.00"
type input "87.00"
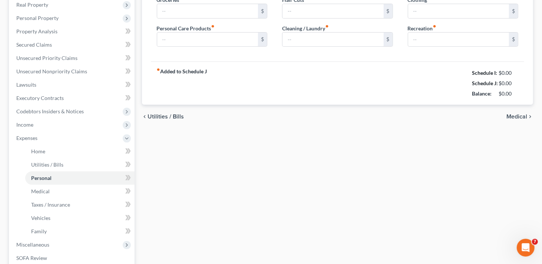
type input "0.00"
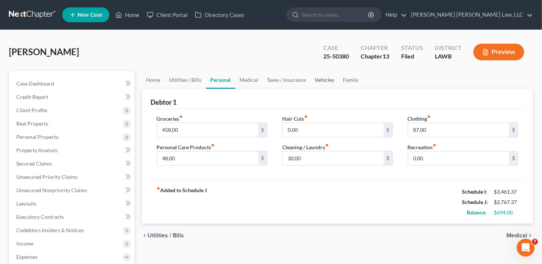
click at [322, 80] on link "Vehicles" at bounding box center [325, 80] width 28 height 18
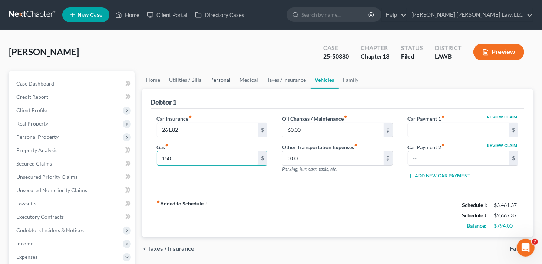
type input "150"
click at [225, 78] on link "Personal" at bounding box center [220, 80] width 29 height 18
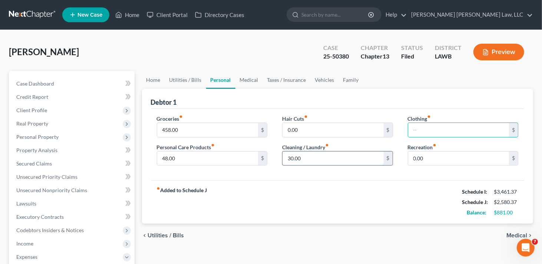
click at [292, 158] on input "30.00" at bounding box center [333, 159] width 101 height 14
click at [360, 129] on input "0.00" at bounding box center [333, 130] width 101 height 14
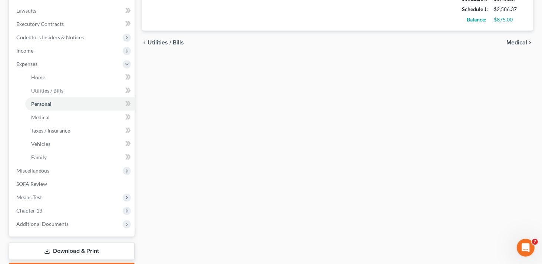
scroll to position [235, 0]
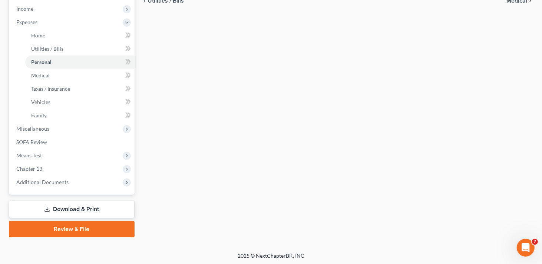
click at [87, 210] on link "Download & Print" at bounding box center [72, 209] width 126 height 17
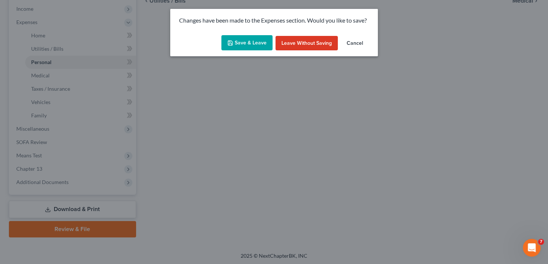
click at [244, 37] on button "Save & Leave" at bounding box center [246, 43] width 51 height 16
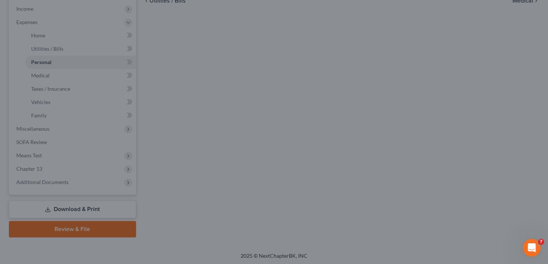
type input "36.00"
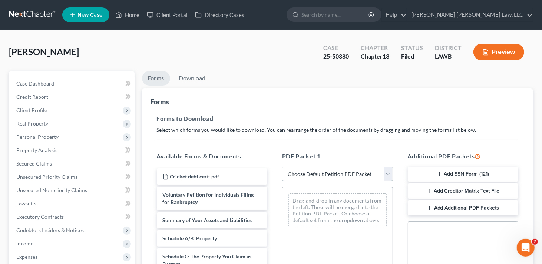
click at [331, 174] on select "Choose Default Petition PDF Packet Complete Bankruptcy Petition (all forms and …" at bounding box center [337, 174] width 111 height 15
select select "2"
click at [282, 167] on select "Choose Default Petition PDF Packet Complete Bankruptcy Petition (all forms and …" at bounding box center [337, 174] width 111 height 15
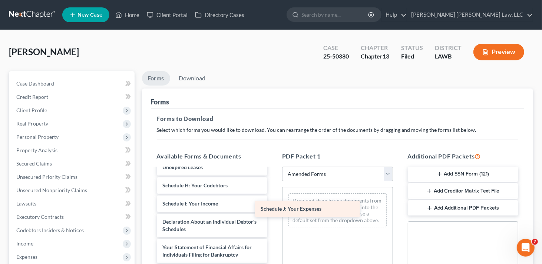
drag, startPoint x: 219, startPoint y: 204, endPoint x: 322, endPoint y: 207, distance: 103.6
click at [274, 207] on div "Schedule J: Your Expenses Voluntary Petition for Individuals Filing for Bankrup…" at bounding box center [212, 191] width 123 height 356
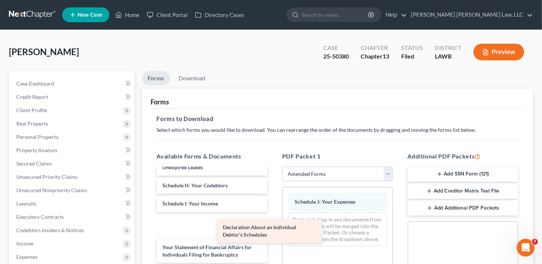
scroll to position [130, 0]
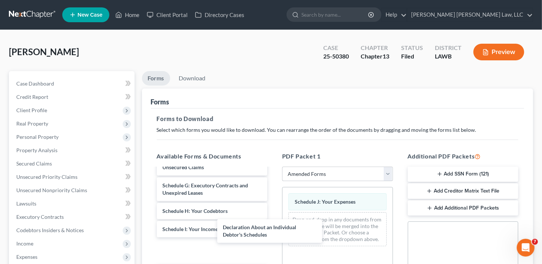
drag, startPoint x: 212, startPoint y: 223, endPoint x: 316, endPoint y: 214, distance: 104.7
click at [274, 227] on div "Declaration About an Individual Debtor's Schedules Voluntary Petition for Indiv…" at bounding box center [212, 217] width 123 height 356
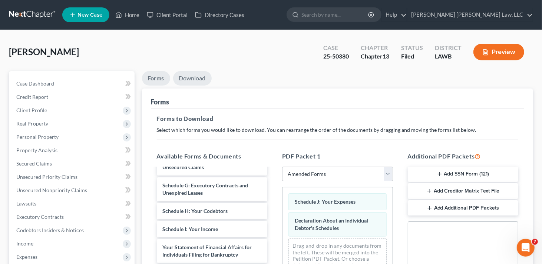
click at [196, 79] on link "Download" at bounding box center [192, 78] width 39 height 14
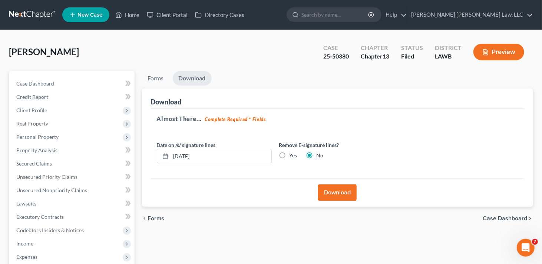
click at [350, 194] on button "Download" at bounding box center [337, 193] width 39 height 16
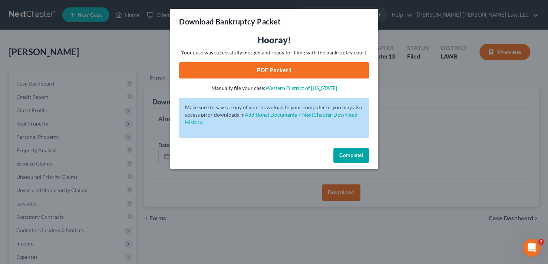
click at [331, 71] on link "PDF Packet 1" at bounding box center [274, 70] width 190 height 16
drag, startPoint x: 348, startPoint y: 160, endPoint x: 365, endPoint y: 147, distance: 21.1
click at [348, 160] on button "Complete!" at bounding box center [351, 155] width 36 height 15
